Goal: Find specific page/section: Find specific page/section

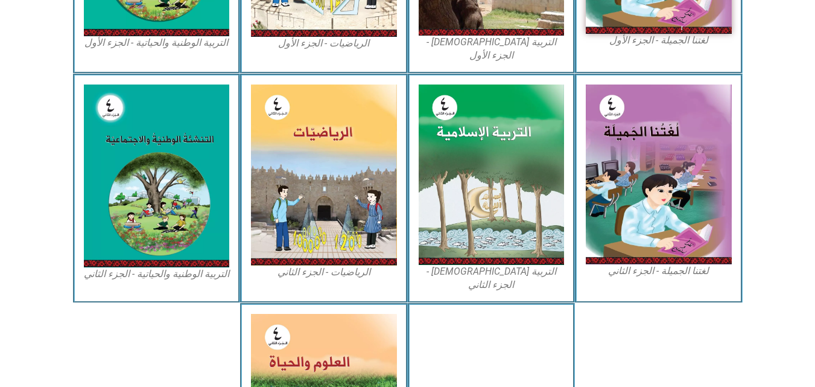
scroll to position [675, 0]
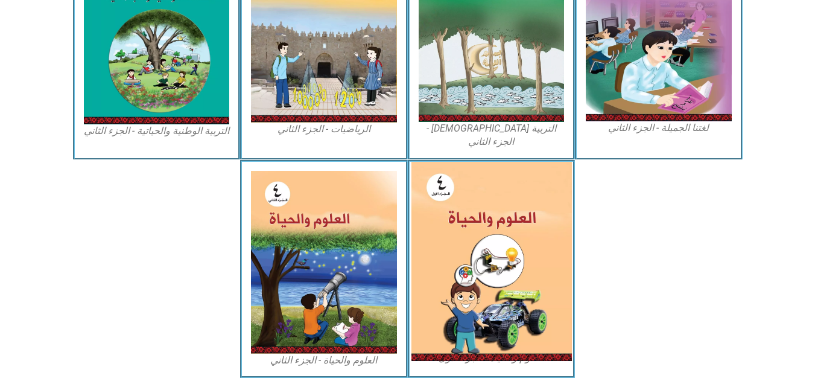
click at [479, 202] on img at bounding box center [491, 261] width 161 height 199
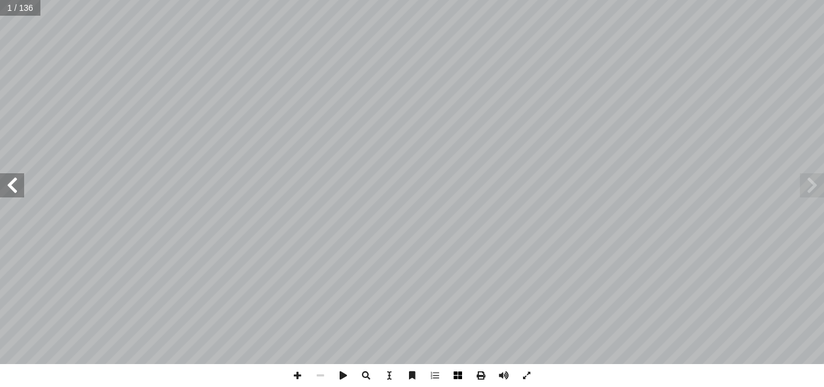
click at [458, 375] on span at bounding box center [458, 375] width 23 height 23
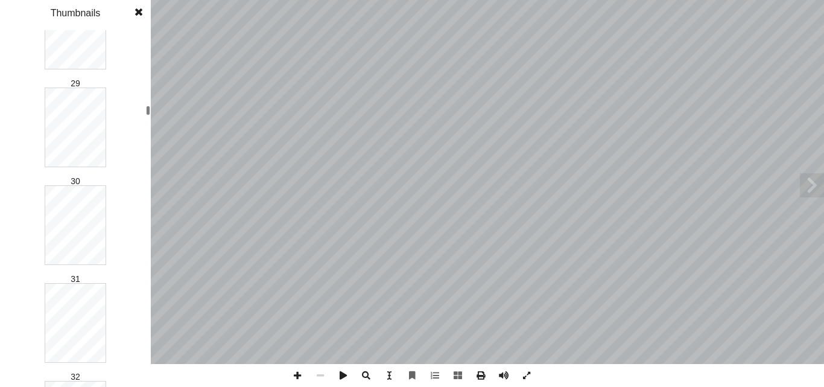
click at [144, 111] on div "1 2 3 4 5 6 7 8 9 10 11 12 13 14 15 16 17 18 19 20 21 22 23 24 25 26 27 28 29 3…" at bounding box center [75, 208] width 151 height 357
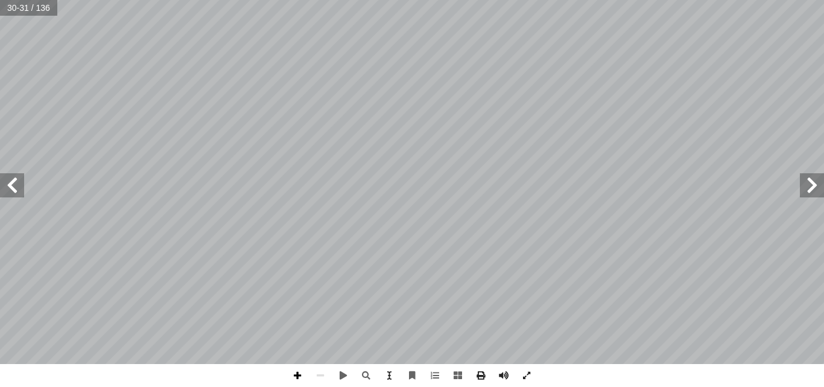
click at [293, 379] on span at bounding box center [297, 375] width 23 height 23
